Goal: Complete application form: Complete application form

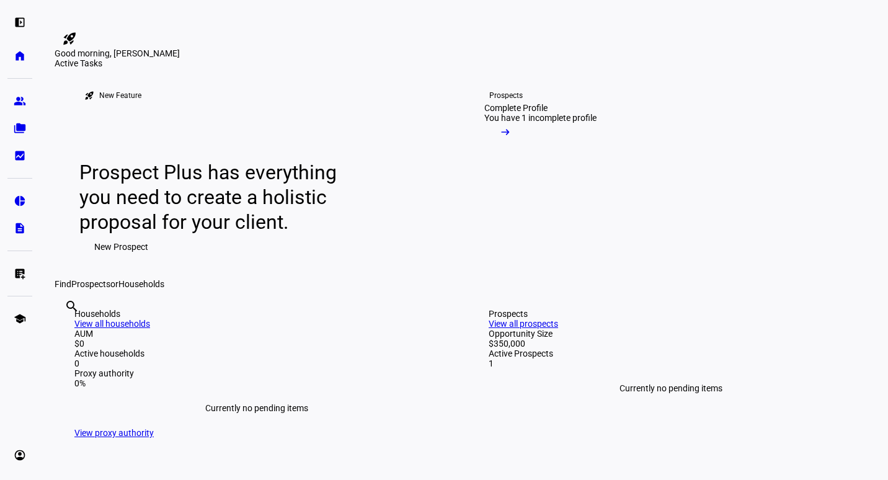
click at [117, 259] on span "New Prospect" at bounding box center [121, 246] width 54 height 25
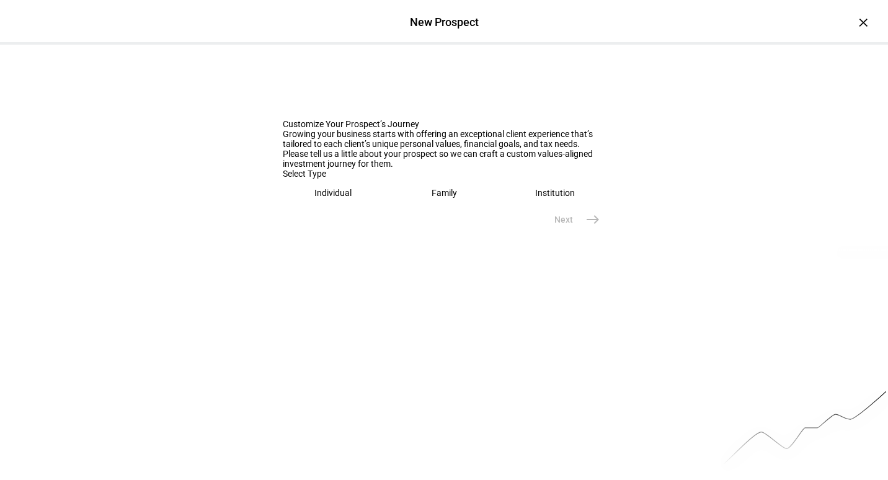
click at [333, 207] on eth-mega-radio-button "Individual" at bounding box center [333, 193] width 101 height 29
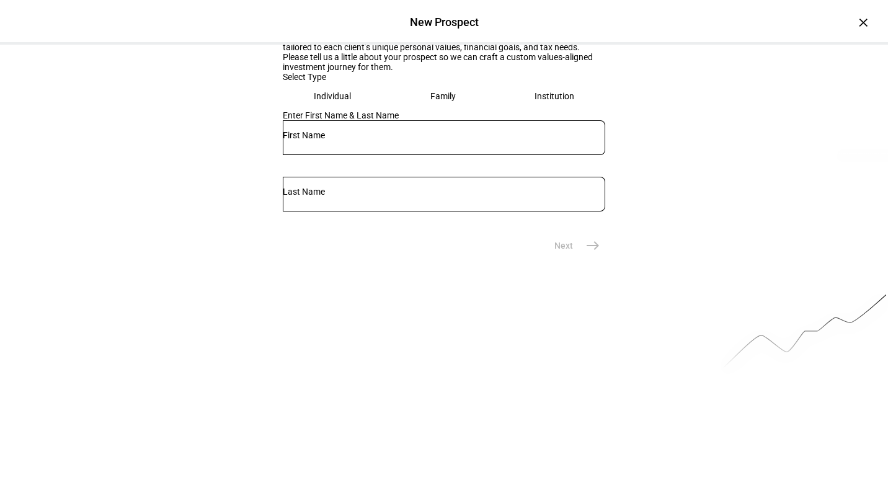
scroll to position [104, 0]
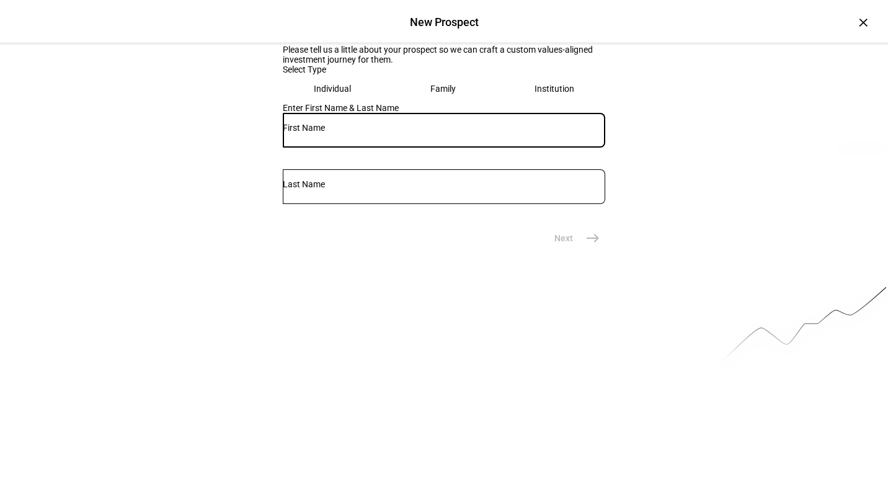
click at [361, 133] on input "text" at bounding box center [444, 128] width 322 height 10
type input "[PERSON_NAME]"
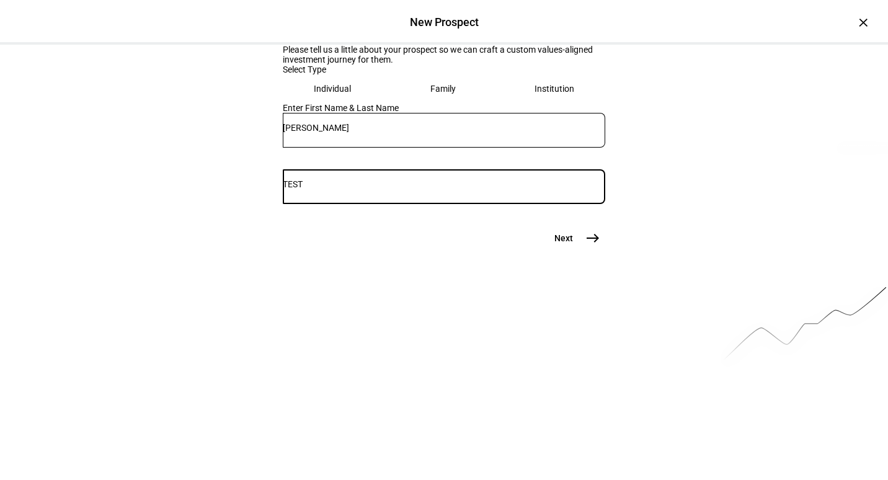
type input "TEST"
click at [590, 246] on mat-icon "east" at bounding box center [592, 238] width 15 height 15
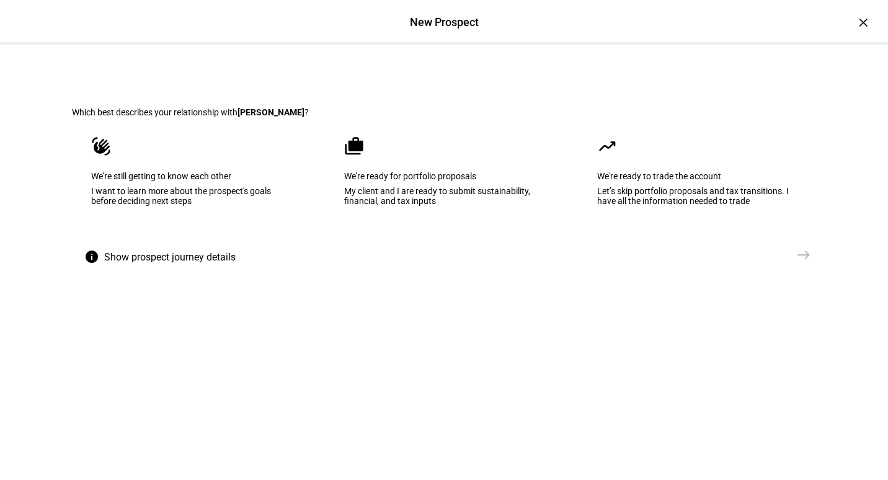
scroll to position [0, 0]
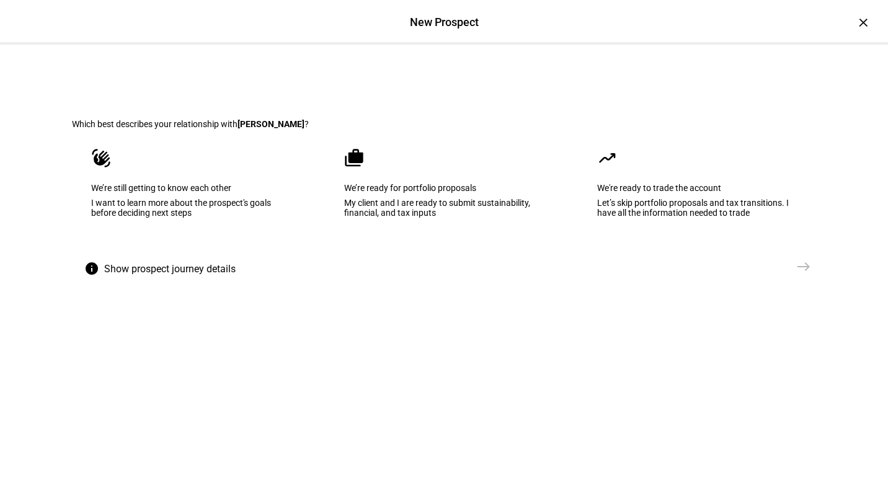
click at [423, 252] on eth-mega-radio-button "cases We’re ready for portfolio proposals My client and I are ready to submit s…" at bounding box center [444, 191] width 238 height 125
click at [796, 274] on mat-icon "east" at bounding box center [803, 266] width 15 height 15
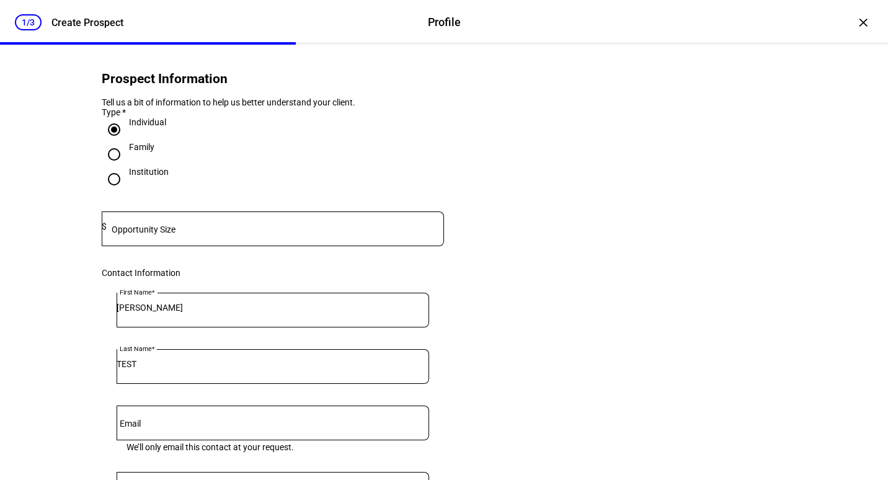
scroll to position [62, 0]
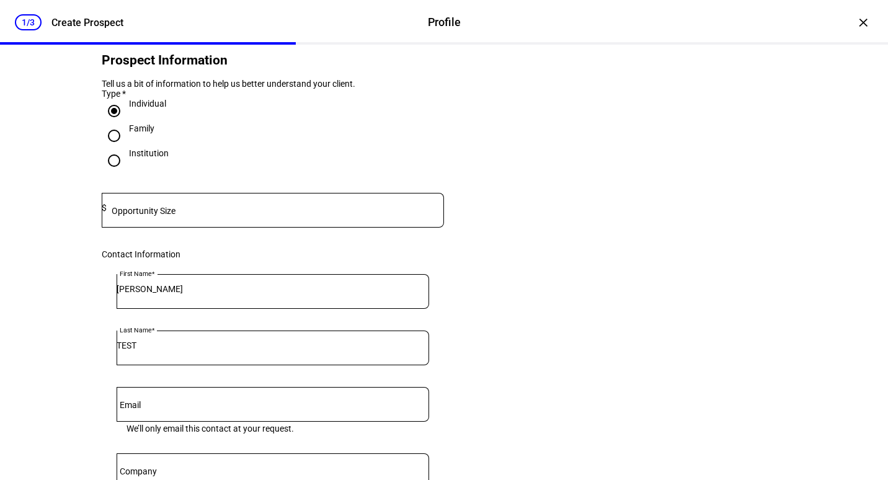
click at [410, 213] on input at bounding box center [275, 208] width 337 height 10
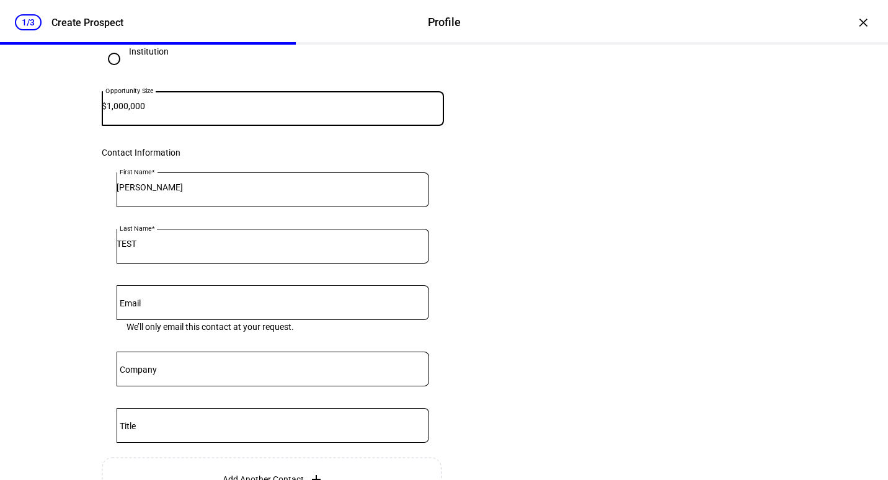
scroll to position [186, 0]
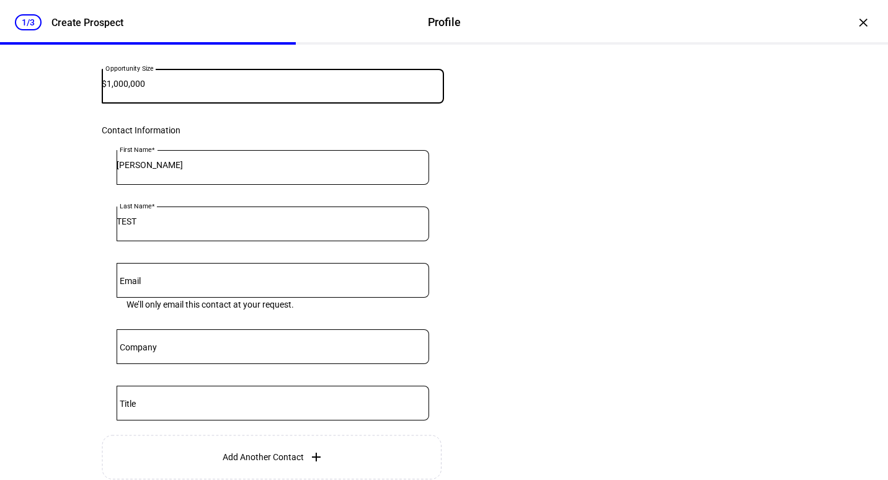
type input "1,000,000"
click at [384, 283] on input "Email" at bounding box center [273, 278] width 312 height 10
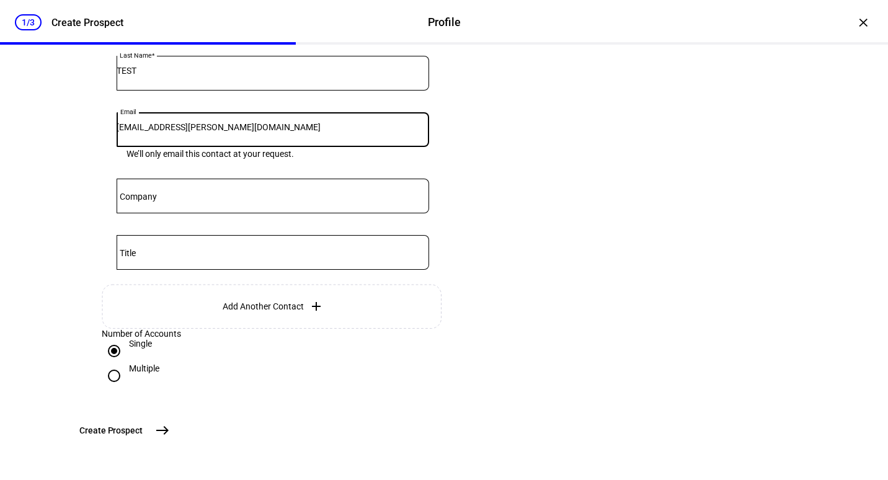
scroll to position [435, 0]
type input "[EMAIL_ADDRESS][PERSON_NAME][DOMAIN_NAME]"
click at [170, 424] on mat-icon "east" at bounding box center [162, 430] width 15 height 15
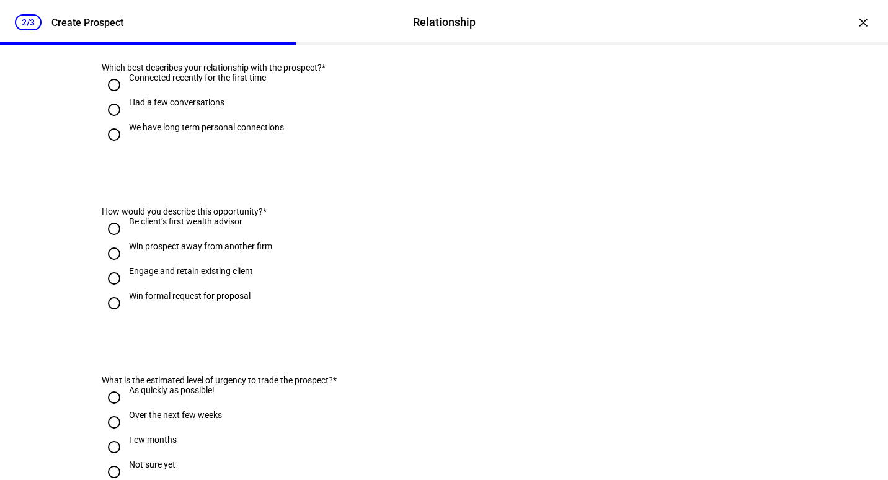
scroll to position [0, 0]
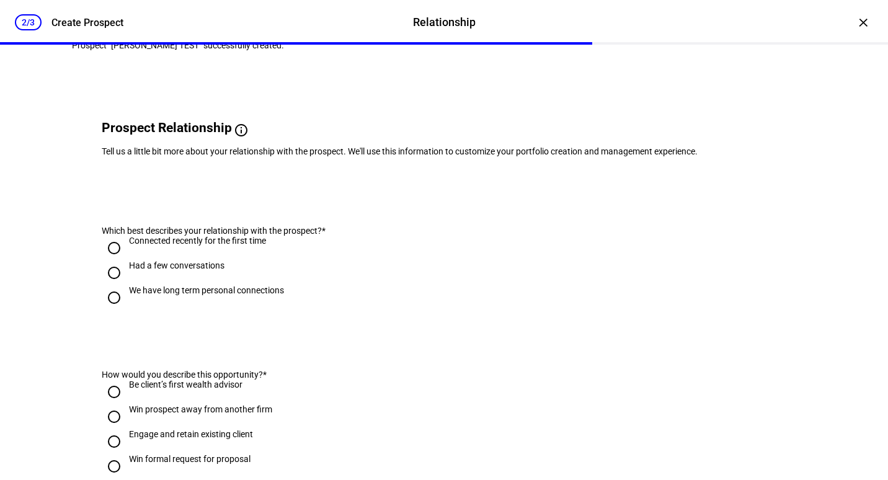
scroll to position [62, 0]
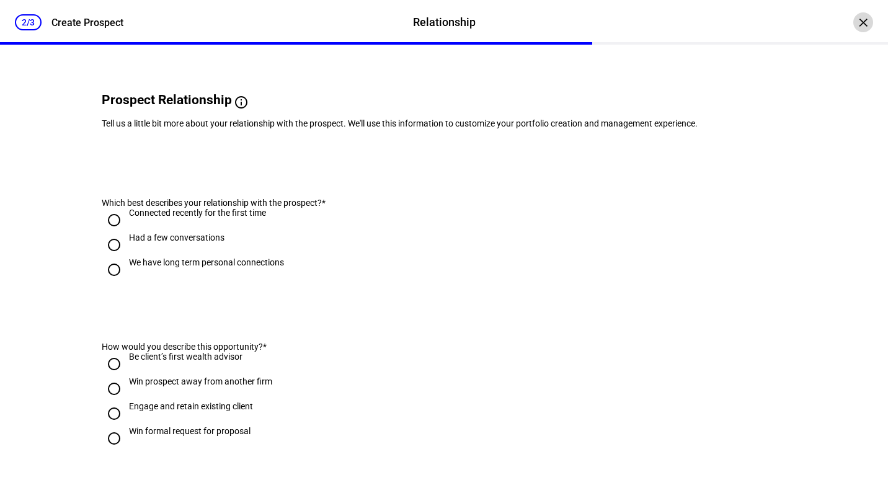
click at [856, 25] on div "×" at bounding box center [863, 22] width 20 height 20
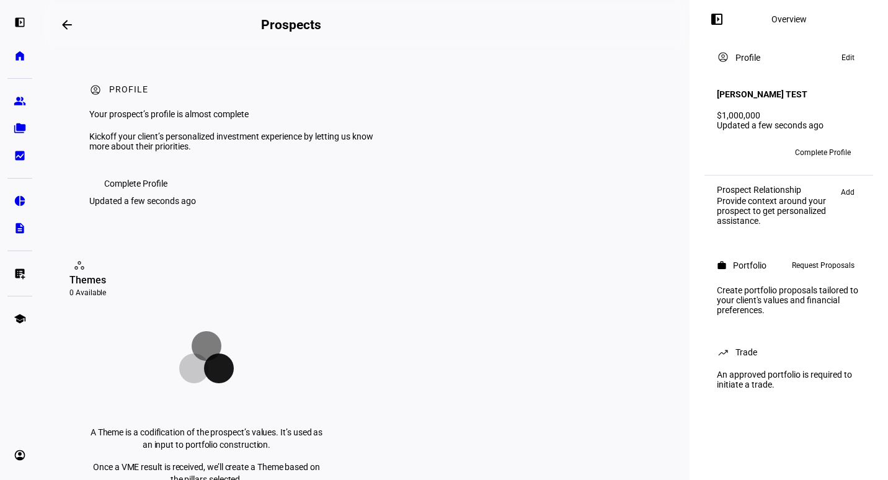
click at [815, 268] on span "Request Proposals" at bounding box center [823, 265] width 63 height 15
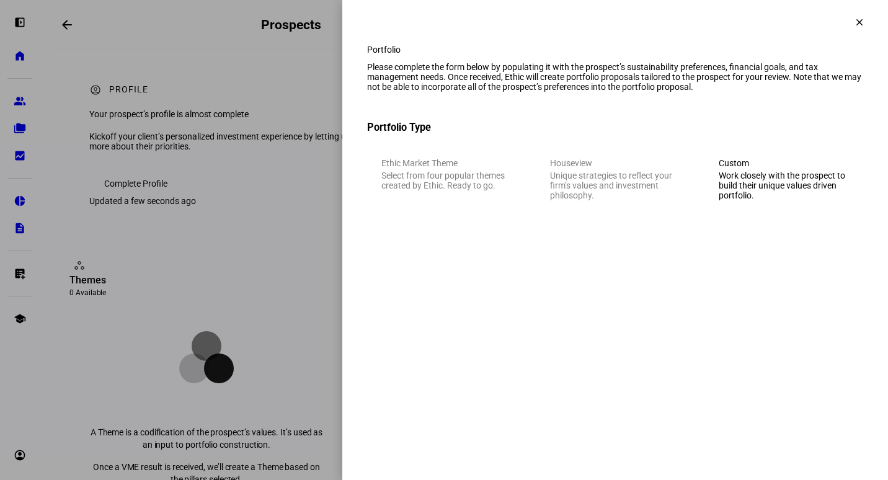
click at [758, 193] on div "Work closely with the prospect to build their unique values driven portfolio." at bounding box center [784, 185] width 130 height 30
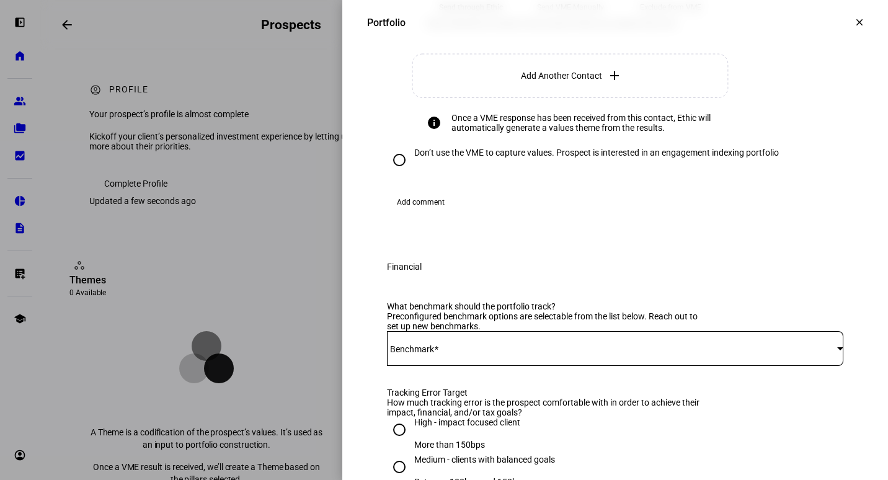
scroll to position [496, 0]
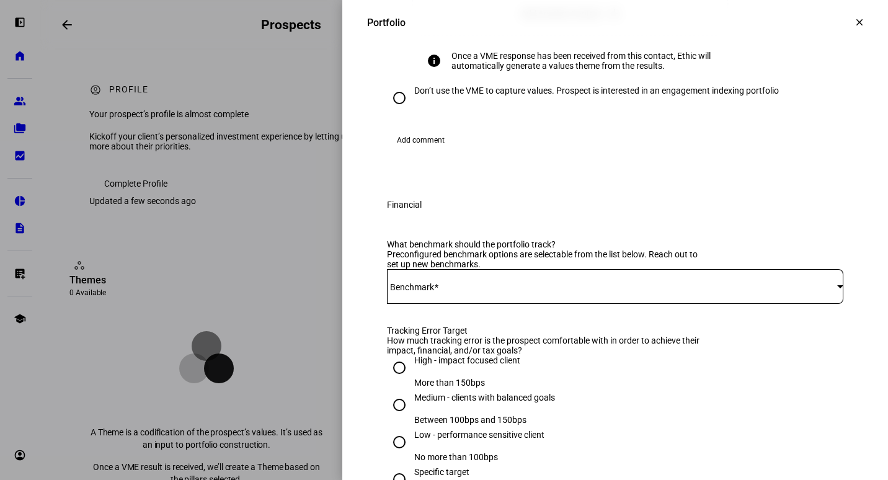
click at [390, 110] on input "Don’t use the VME to capture values. Prospect is interested in an engagement in…" at bounding box center [399, 98] width 25 height 25
radio input "true"
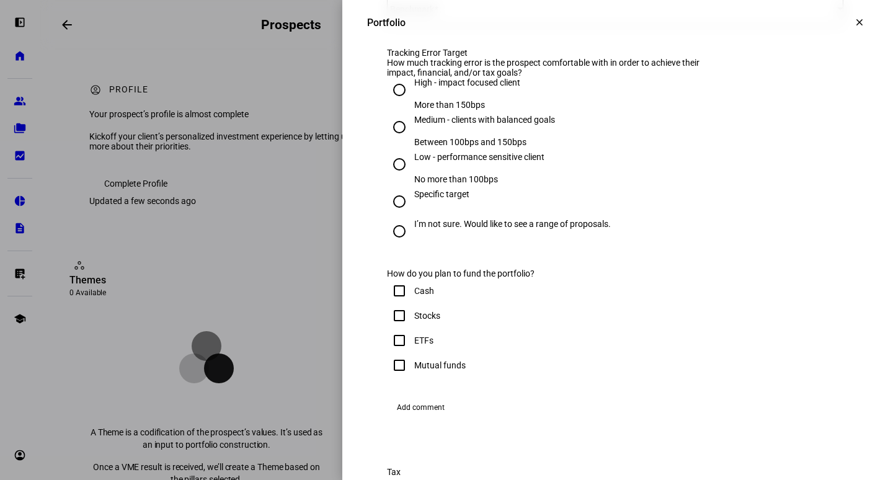
click at [596, 14] on span at bounding box center [612, 9] width 450 height 10
click at [484, 151] on span "iShares CORE S&P 500 ETF - IVV" at bounding box center [450, 154] width 124 height 10
click at [391, 177] on input "Low - performance sensitive client No more than 100bps" at bounding box center [399, 164] width 25 height 25
radio input "true"
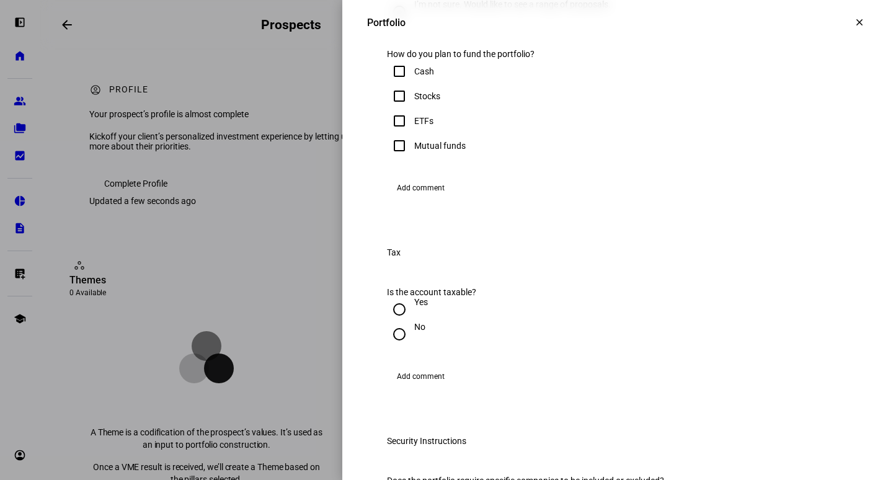
scroll to position [744, 0]
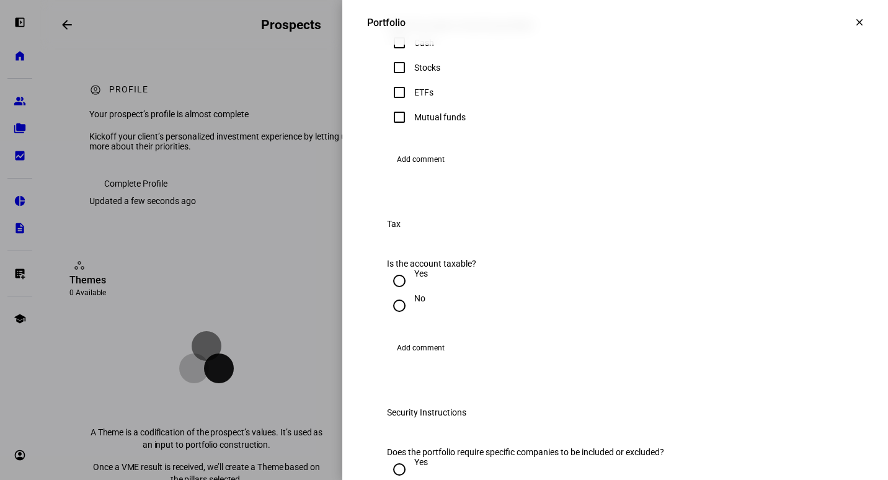
click at [389, 55] on input "Cash" at bounding box center [399, 42] width 25 height 25
checkbox input "true"
click at [390, 105] on input "ETFs" at bounding box center [399, 92] width 25 height 25
checkbox input "true"
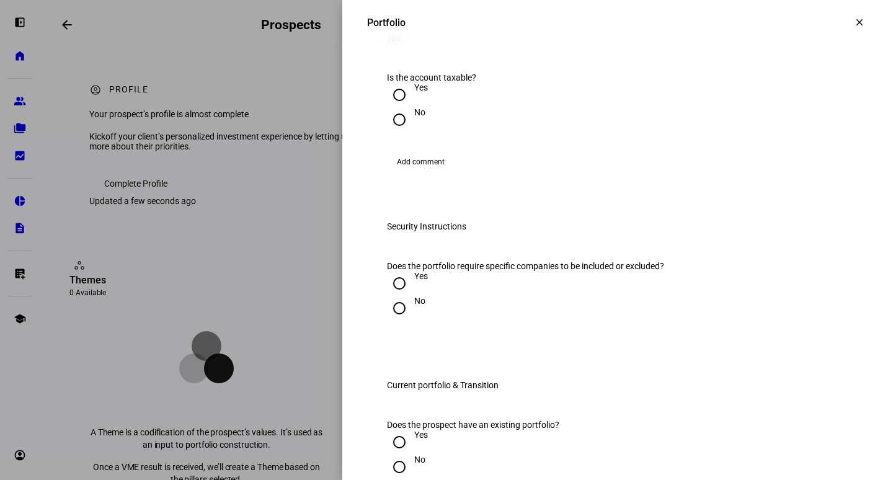
scroll to position [992, 0]
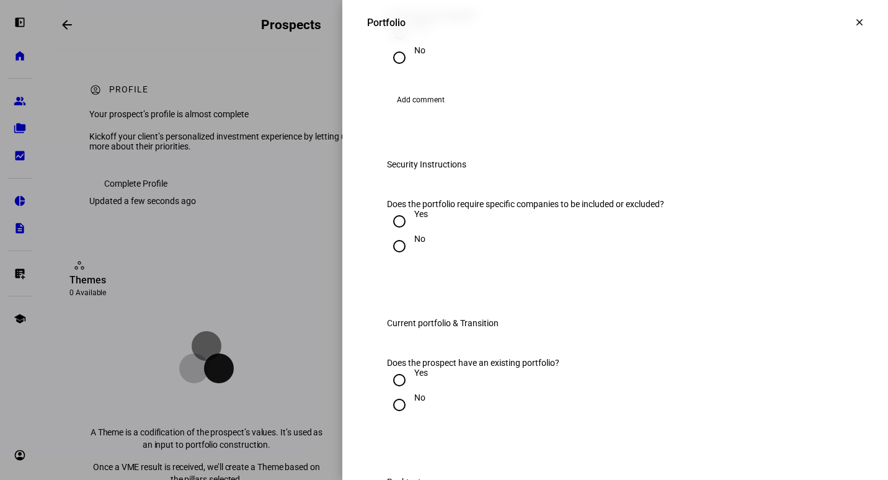
click at [393, 45] on input "Yes" at bounding box center [399, 32] width 25 height 25
radio input "true"
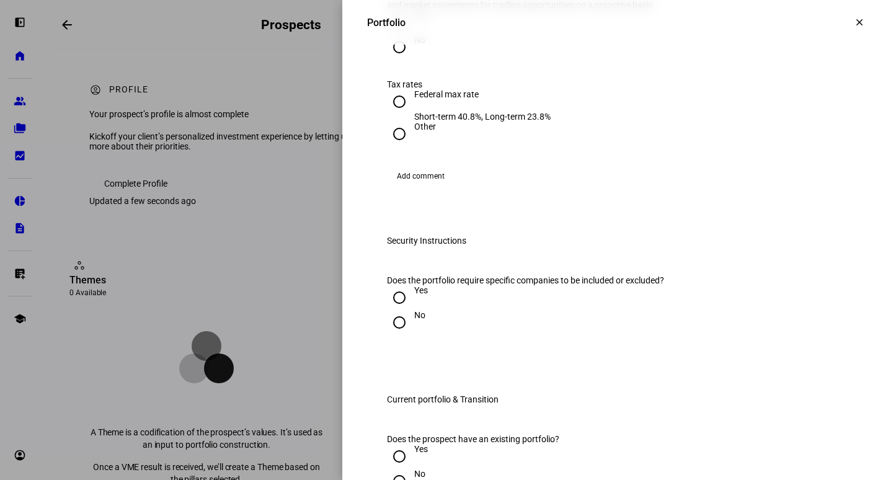
scroll to position [1116, 0]
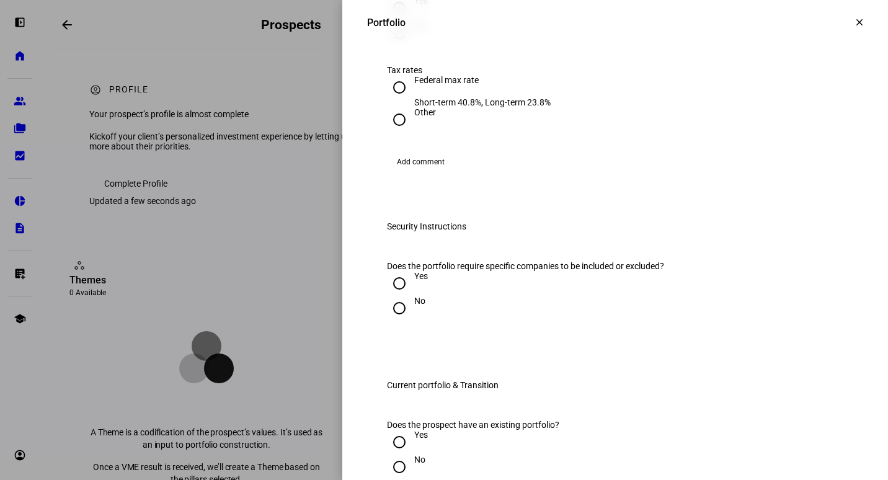
click at [387, 20] on input "Yes" at bounding box center [399, 8] width 25 height 25
radio input "true"
click at [391, 132] on input "Other" at bounding box center [399, 119] width 25 height 25
radio input "true"
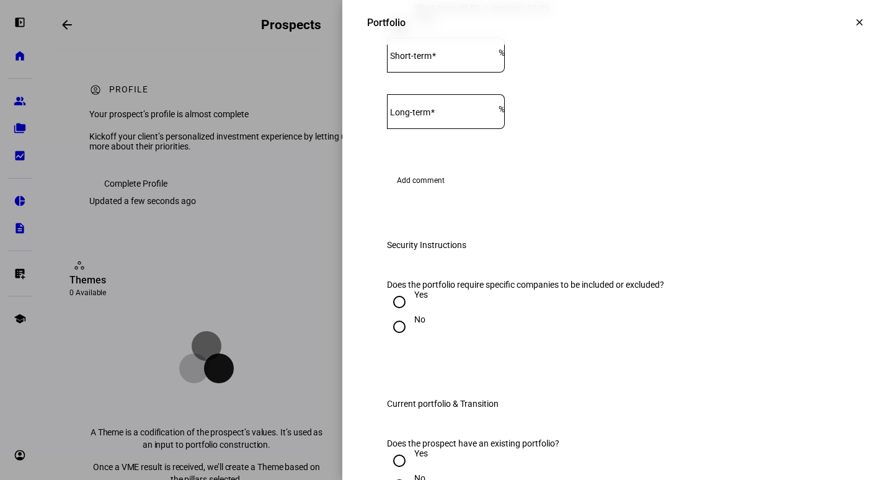
scroll to position [1240, 0]
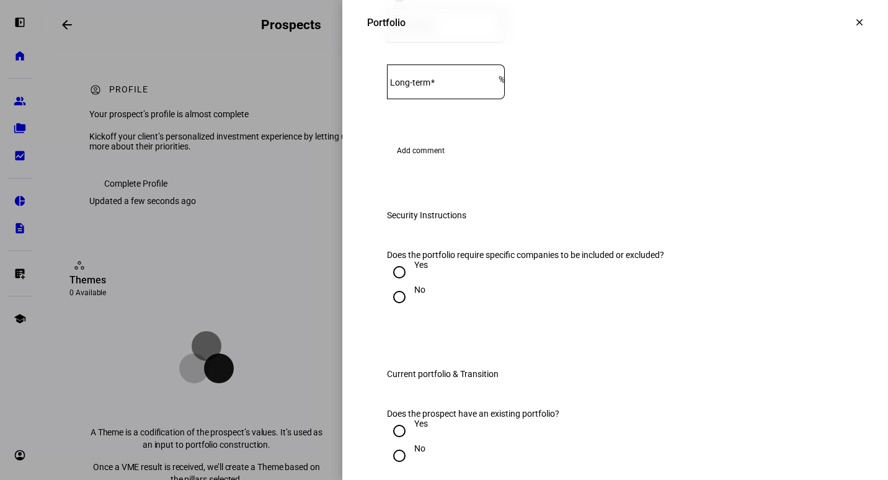
radio input "true"
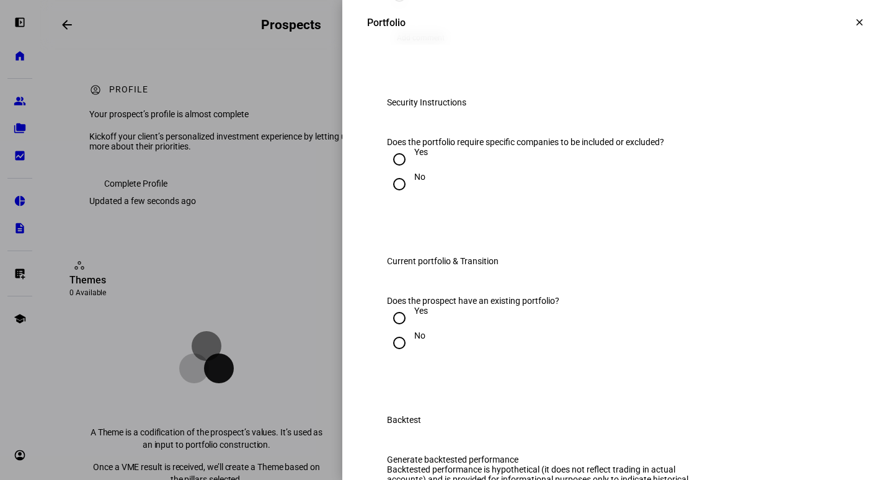
radio input "true"
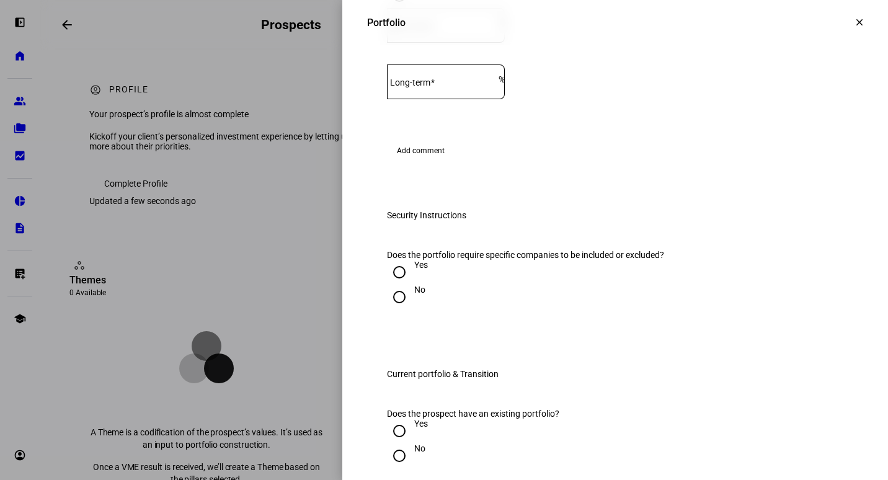
radio input "true"
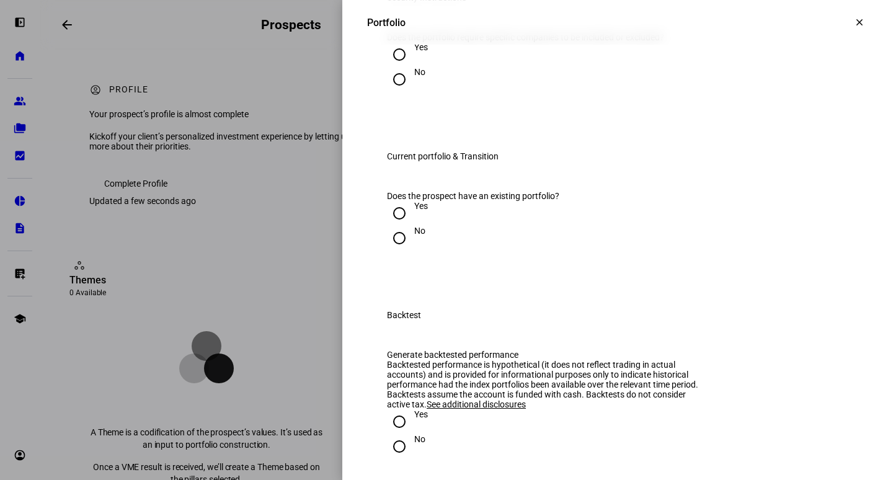
scroll to position [1364, 0]
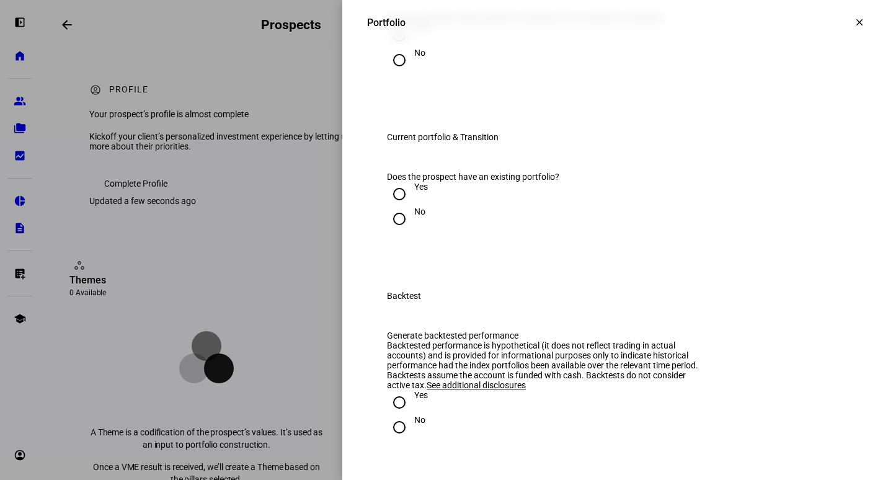
click at [387, 73] on input "No" at bounding box center [399, 60] width 25 height 25
radio input "true"
click at [394, 48] on input "Yes" at bounding box center [399, 35] width 25 height 25
radio input "true"
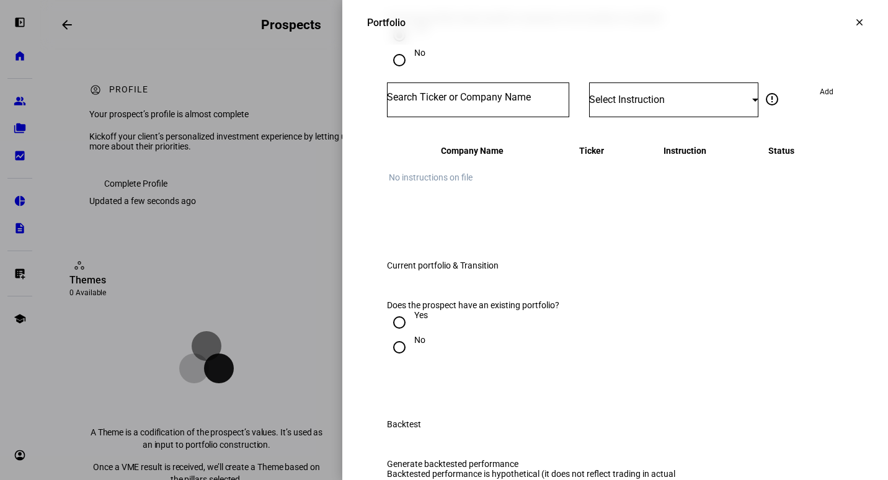
scroll to position [1426, 0]
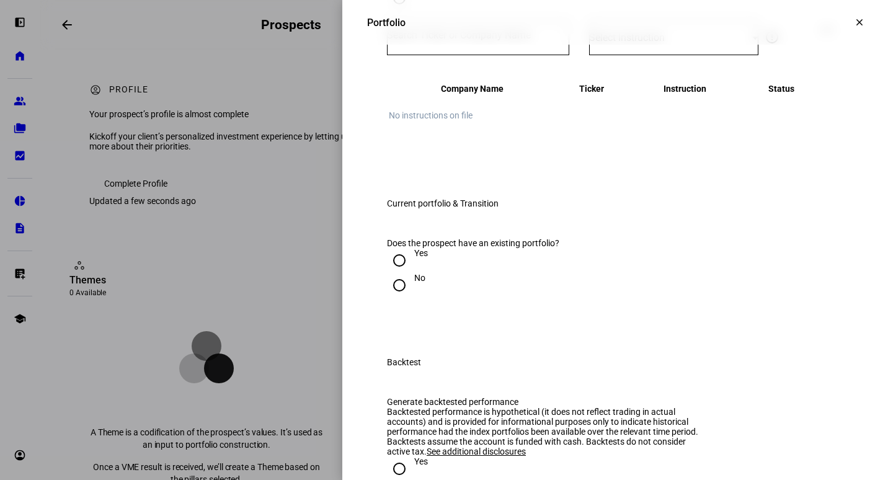
radio input "true"
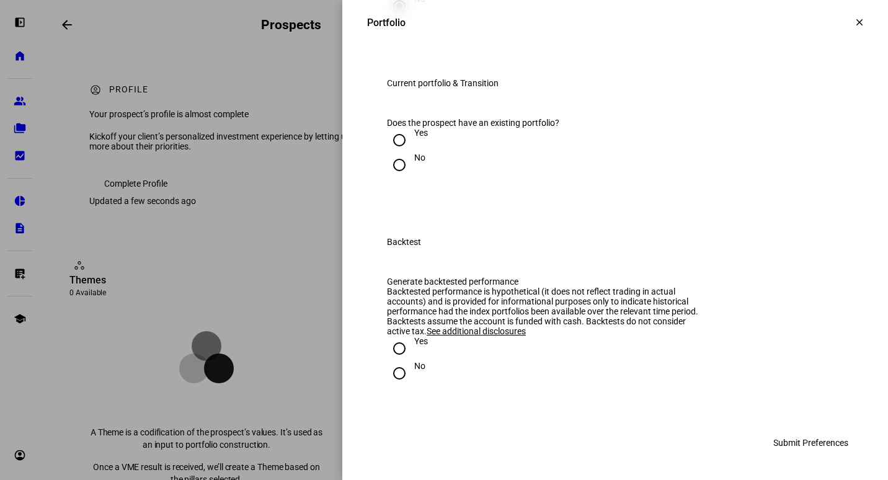
scroll to position [1550, 0]
click at [395, 153] on input "Yes" at bounding box center [399, 140] width 25 height 25
radio input "true"
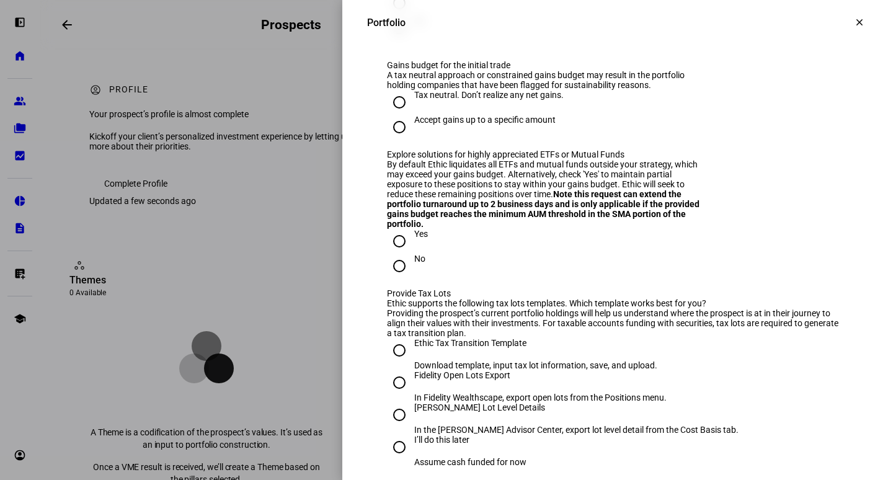
scroll to position [1674, 0]
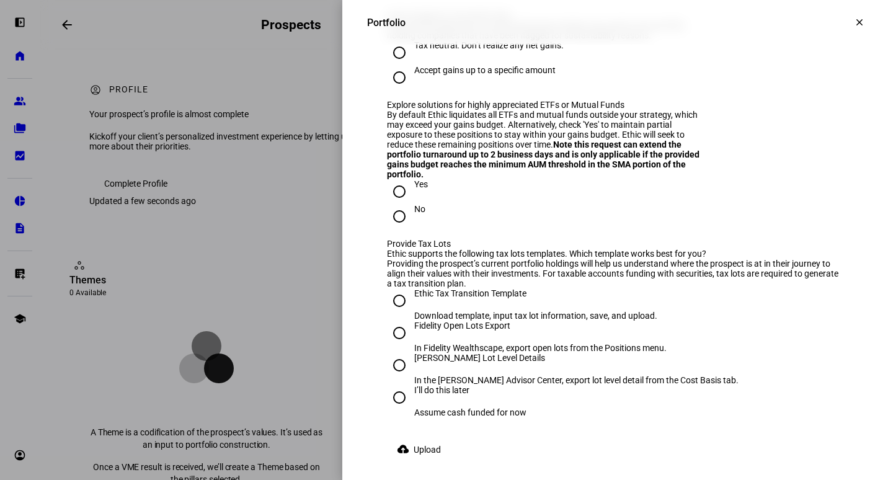
radio input "true"
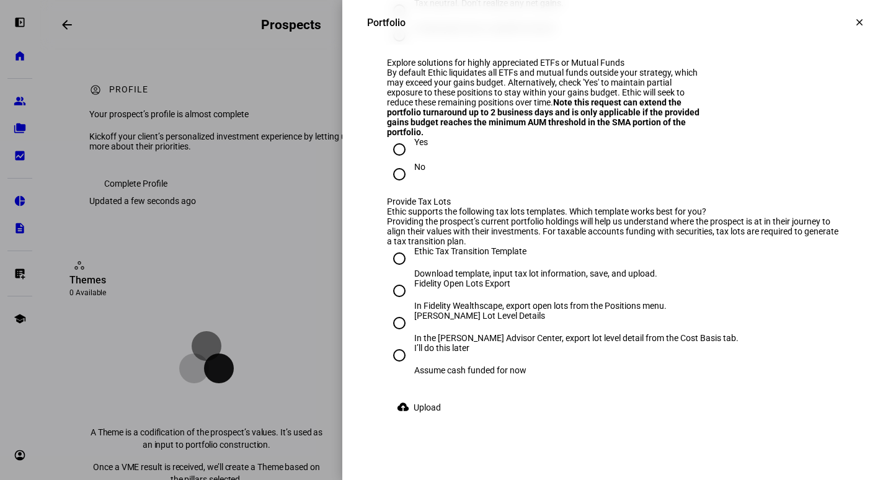
scroll to position [1736, 0]
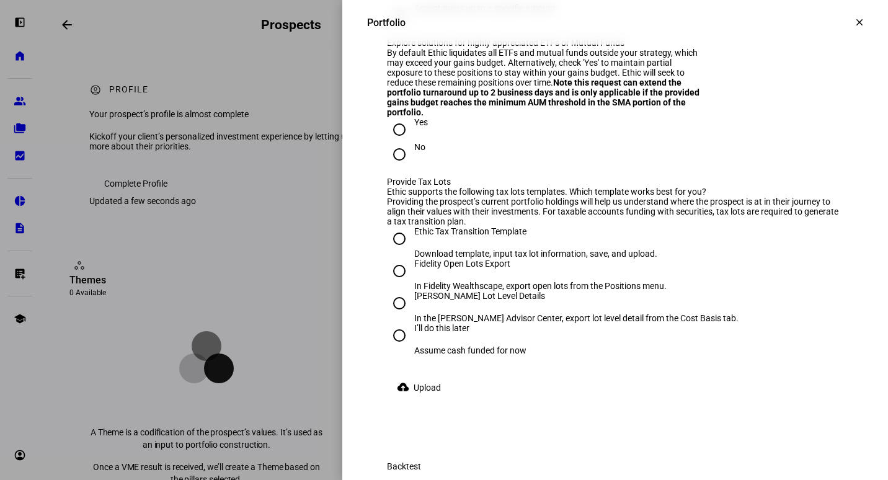
click at [388, 28] on input "Accept gains up to a specific amount" at bounding box center [399, 15] width 25 height 25
radio input "true"
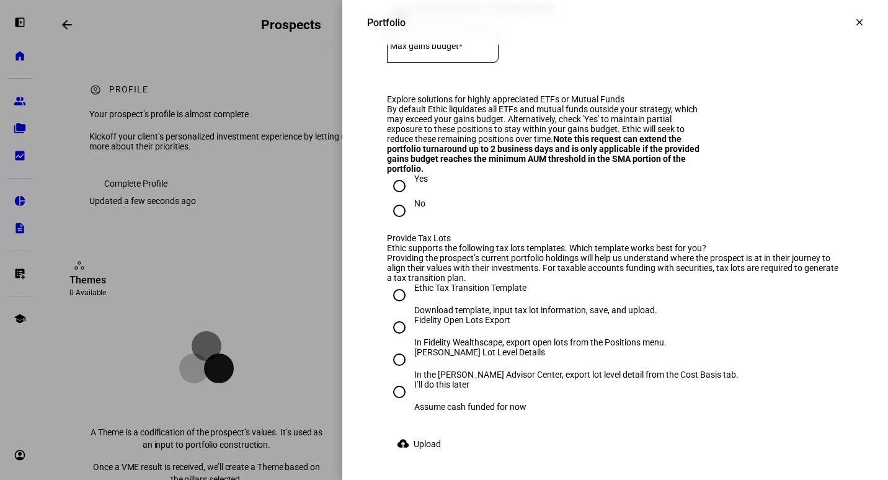
click at [439, 51] on mat-label "Max gains budget*" at bounding box center [426, 46] width 73 height 10
radio input "true"
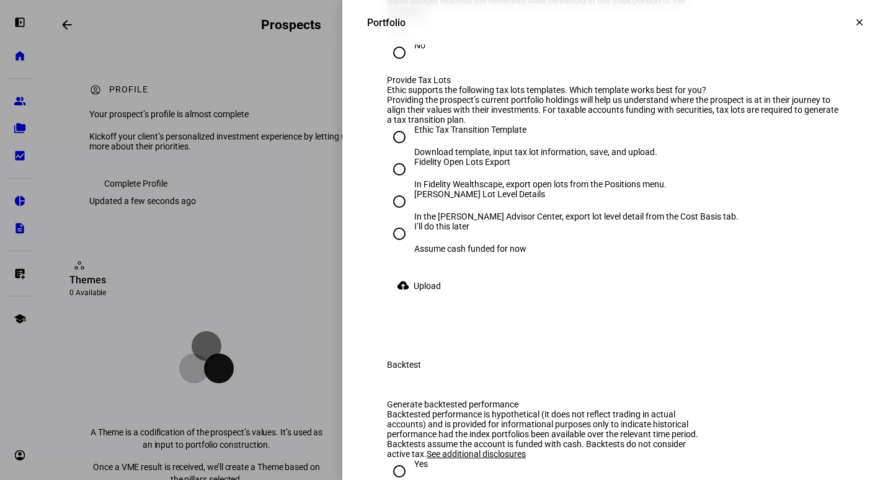
scroll to position [1860, 0]
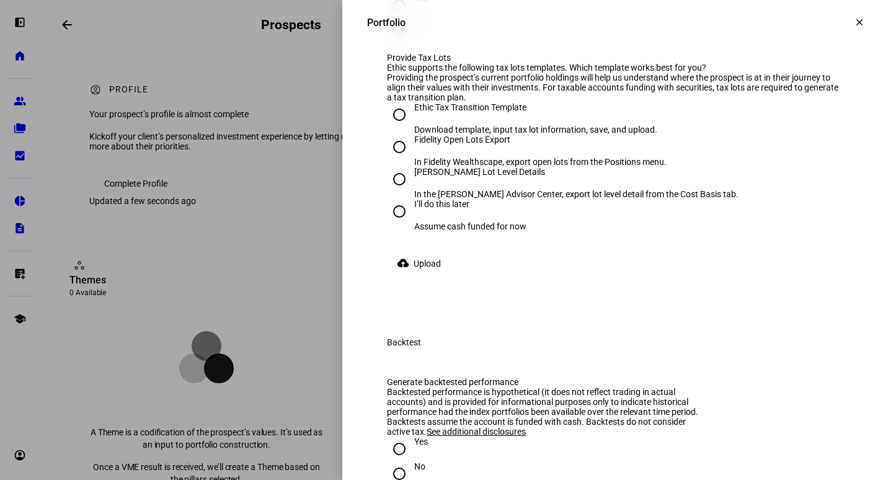
click at [387, 43] on input "No" at bounding box center [399, 30] width 25 height 25
radio input "true"
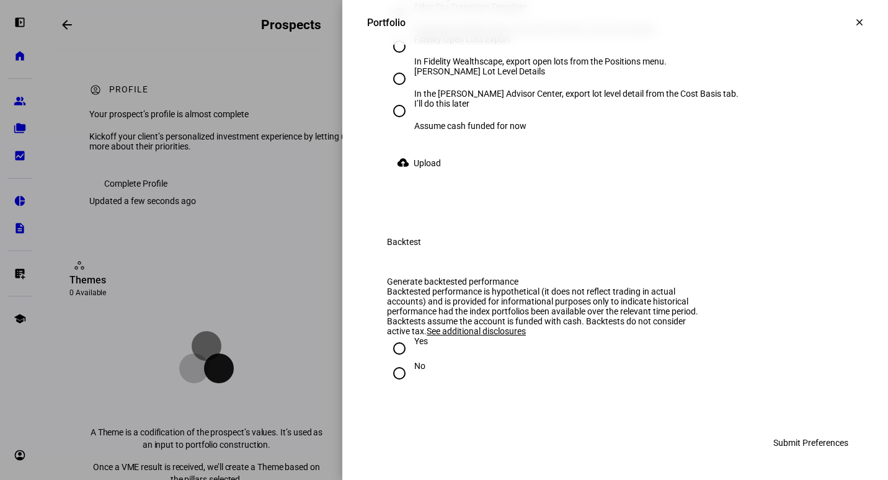
scroll to position [2046, 0]
click at [394, 123] on input "I’ll do this later Assume cash funded for now" at bounding box center [399, 111] width 25 height 25
radio input "true"
click at [389, 355] on input "Yes" at bounding box center [399, 348] width 25 height 25
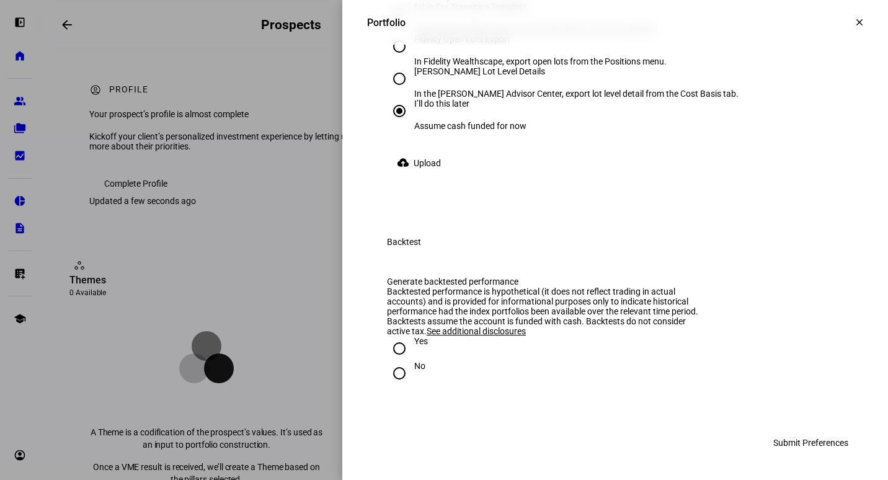
radio input "true"
click at [798, 443] on span "Submit Preferences" at bounding box center [810, 442] width 75 height 25
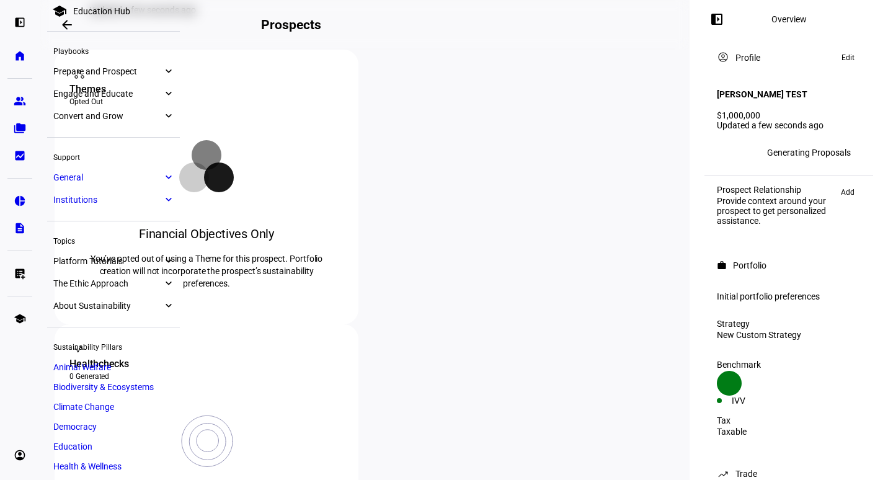
scroll to position [0, 0]
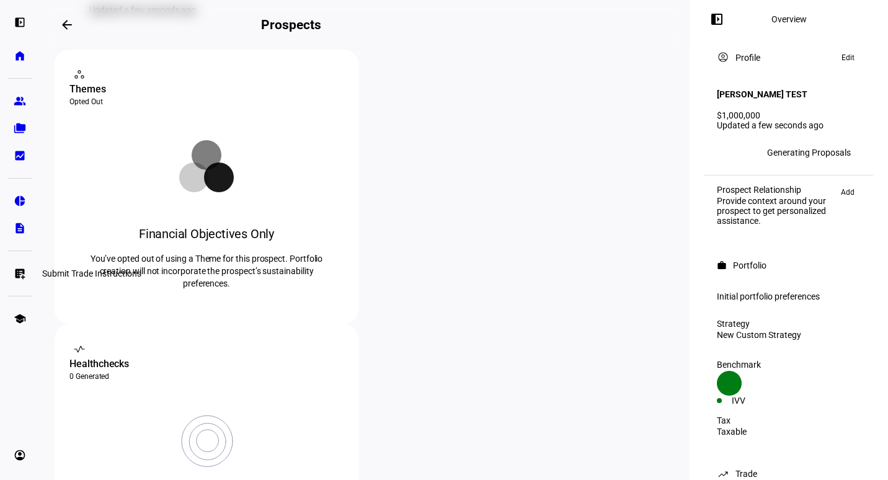
click at [20, 274] on eth-mat-symbol "list_alt_add" at bounding box center [20, 273] width 12 height 12
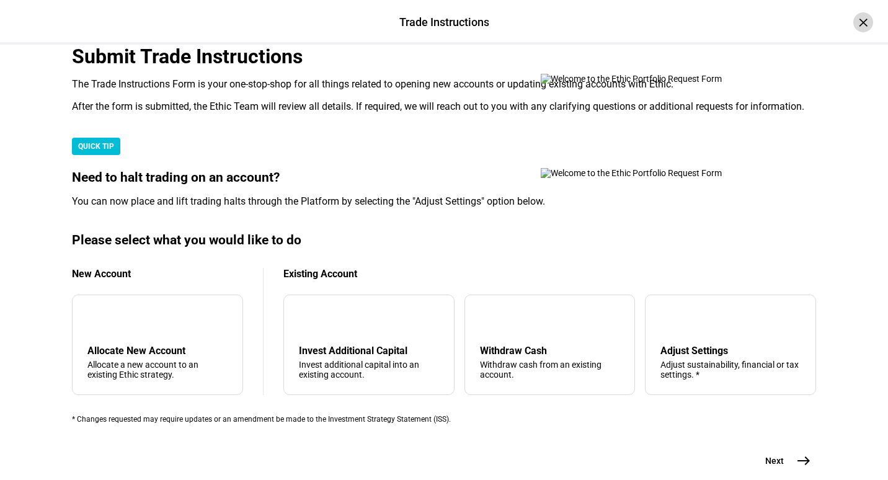
click at [853, 24] on div "×" at bounding box center [863, 22] width 20 height 20
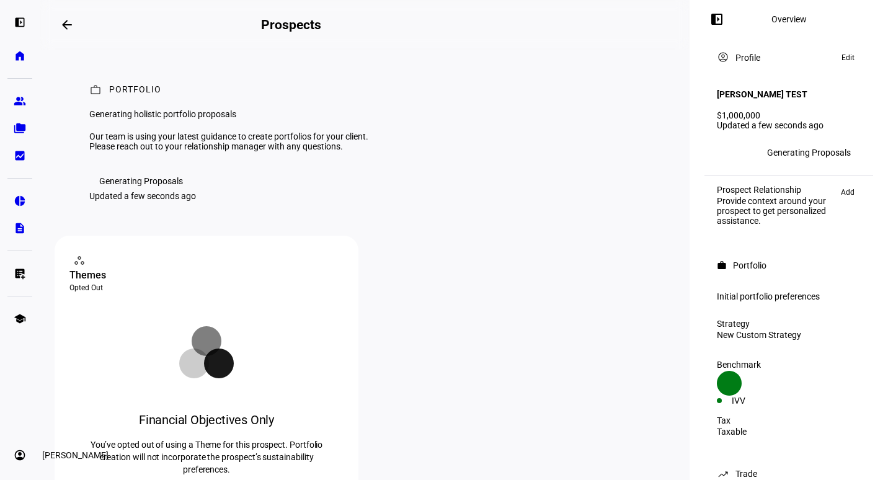
click at [23, 456] on eth-mat-symbol "account_circle" at bounding box center [20, 455] width 12 height 12
click at [102, 448] on link "Sign Out" at bounding box center [89, 447] width 149 height 25
